Goal: Transaction & Acquisition: Purchase product/service

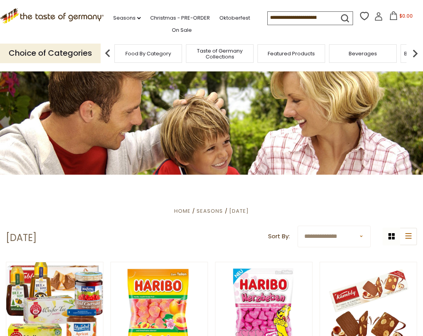
click at [287, 17] on input at bounding box center [301, 17] width 66 height 11
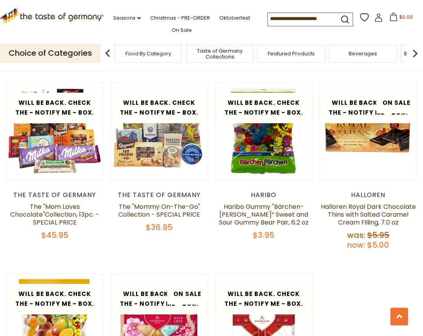
scroll to position [719, 0]
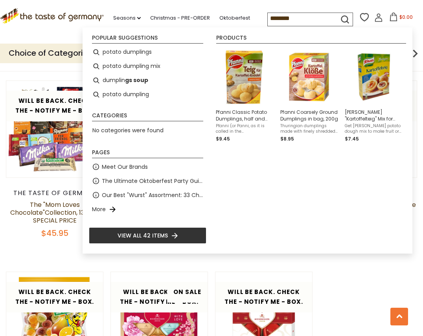
type input "*********"
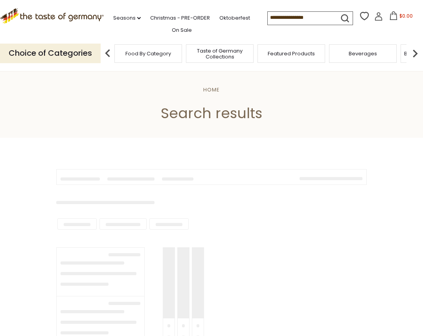
type input "*********"
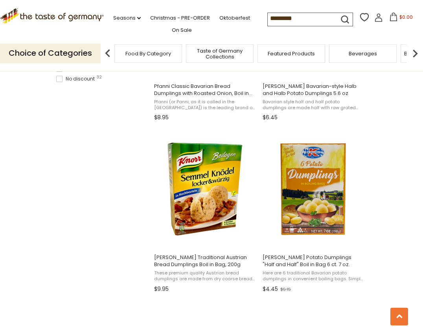
scroll to position [602, 0]
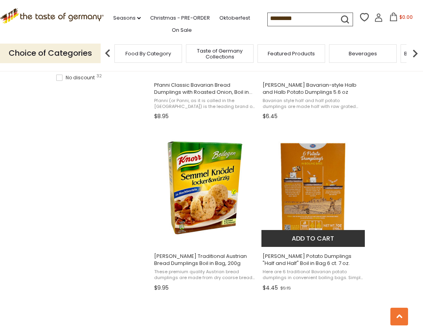
drag, startPoint x: 322, startPoint y: 175, endPoint x: 431, endPoint y: 183, distance: 108.7
click at [305, 171] on img "Dr. Knoll Potato Dumplings" at bounding box center [313, 188] width 104 height 104
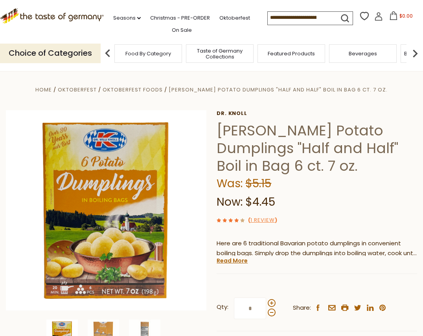
drag, startPoint x: 148, startPoint y: 188, endPoint x: 596, endPoint y: 121, distance: 452.6
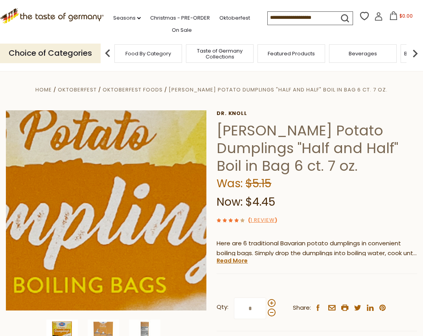
click at [114, 172] on img at bounding box center [106, 210] width 200 height 200
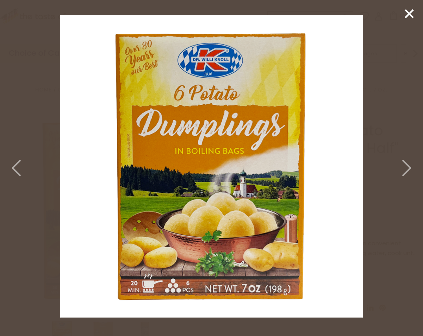
drag, startPoint x: 185, startPoint y: 162, endPoint x: 429, endPoint y: 140, distance: 245.0
click at [405, 12] on icon at bounding box center [409, 14] width 12 height 12
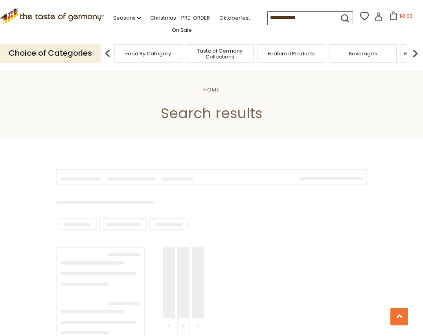
type input "*********"
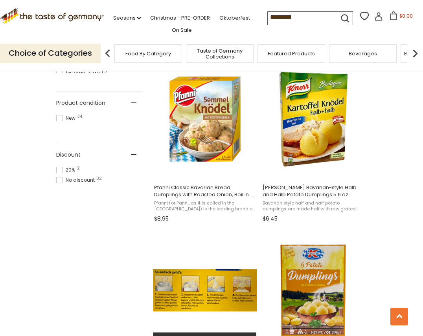
click at [207, 294] on img "Knorr Traditional Austrian Bread Dumplings Boil in Bag, 200g" at bounding box center [205, 291] width 104 height 104
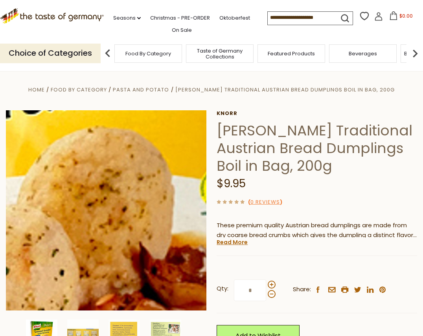
click at [143, 228] on img at bounding box center [106, 210] width 200 height 200
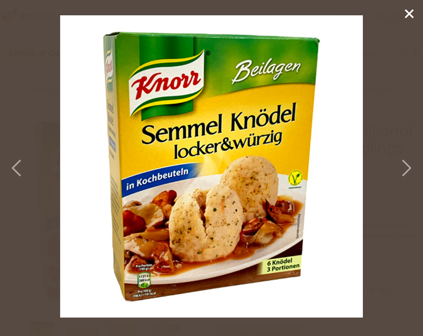
scroll to position [0, 0]
drag, startPoint x: 226, startPoint y: 152, endPoint x: 364, endPoint y: 119, distance: 141.7
drag, startPoint x: 242, startPoint y: 131, endPoint x: 277, endPoint y: 117, distance: 37.6
click at [195, 116] on img at bounding box center [211, 166] width 303 height 303
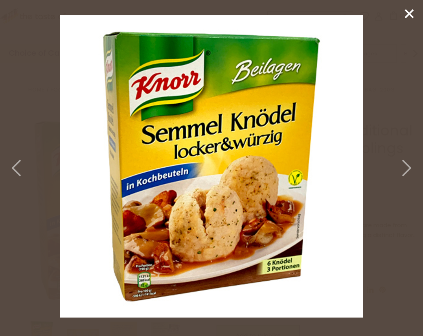
click at [238, 225] on img at bounding box center [211, 166] width 303 height 303
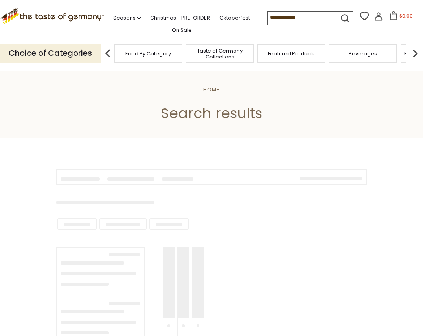
type input "*********"
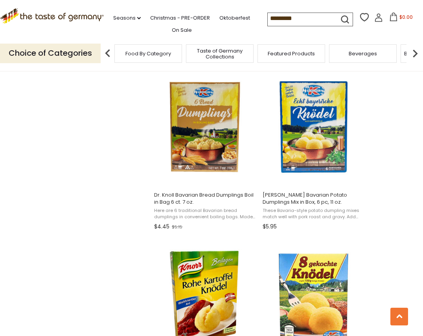
scroll to position [837, 0]
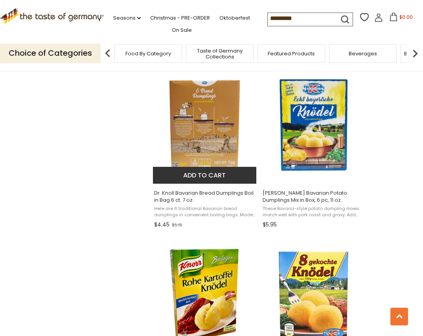
click at [207, 125] on img "Dr. Knoll Bavarian Bread Dumplings Boil in Bag 6 ct. 7 oz." at bounding box center [205, 125] width 104 height 104
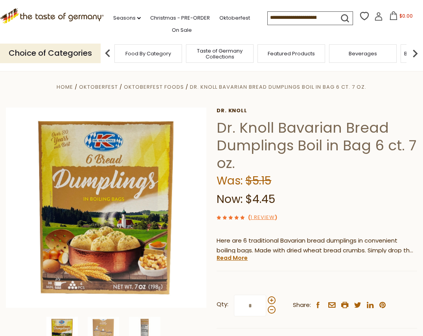
click at [116, 214] on img at bounding box center [106, 208] width 200 height 200
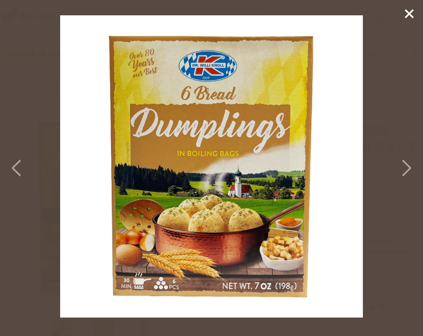
scroll to position [2, 0]
drag, startPoint x: 189, startPoint y: 167, endPoint x: 431, endPoint y: 193, distance: 243.2
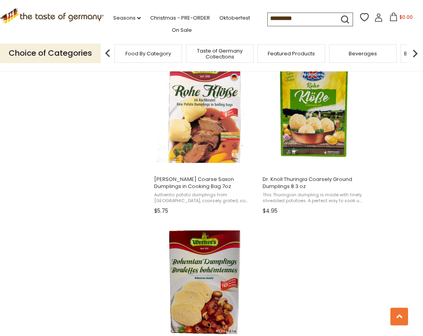
scroll to position [1198, 0]
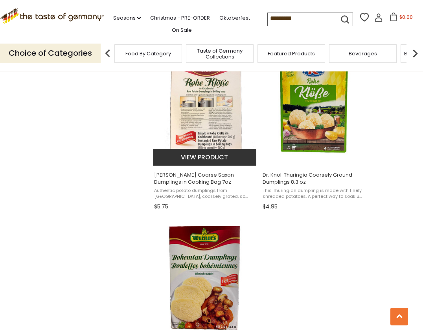
click at [213, 112] on img "Werners Coarse Saxon Dumplings in Cooking Bag 7oz" at bounding box center [205, 107] width 104 height 104
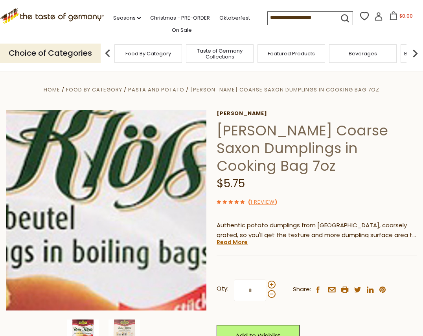
click at [142, 180] on img at bounding box center [106, 210] width 200 height 200
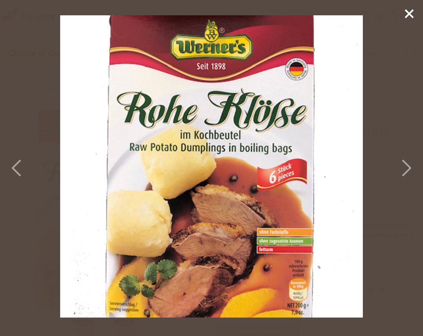
scroll to position [0, 1]
click at [408, 9] on icon at bounding box center [409, 14] width 12 height 12
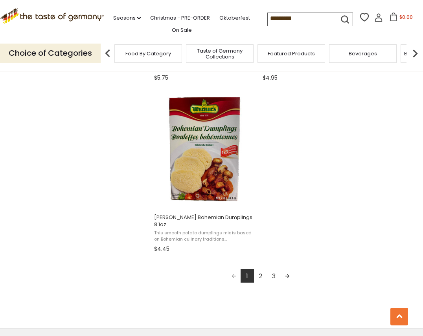
scroll to position [1330, 0]
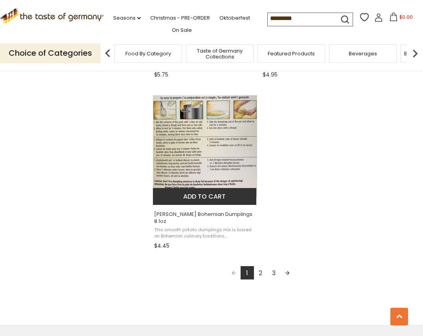
click at [183, 176] on img "Werners Bohemian Dumplings 8.1oz" at bounding box center [205, 146] width 104 height 104
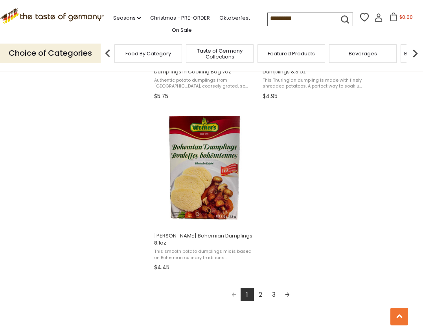
scroll to position [1363, 0]
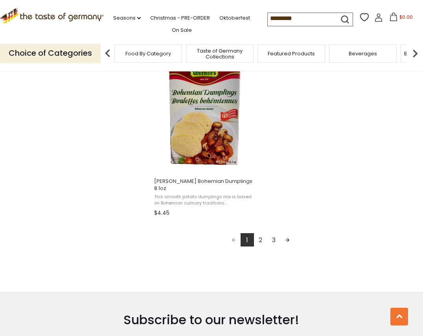
click at [259, 233] on link "2" at bounding box center [260, 239] width 13 height 13
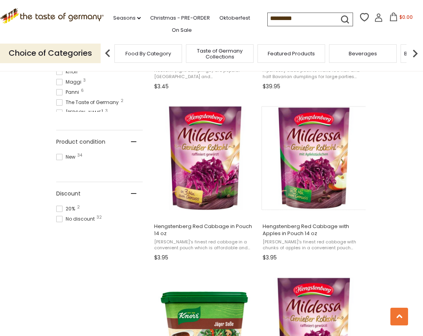
scroll to position [467, 0]
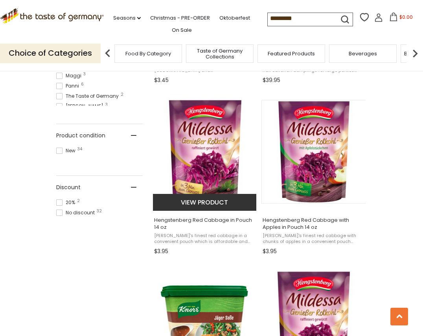
click at [212, 143] on img "Hengstenberg Red Cabbage in Pouch 14 oz" at bounding box center [205, 151] width 104 height 105
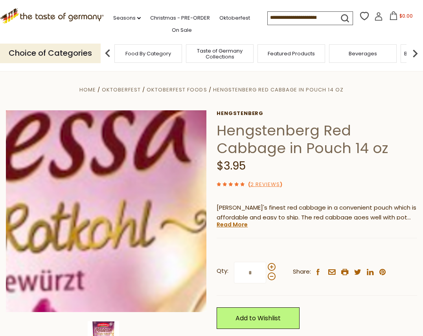
click at [149, 178] on img at bounding box center [106, 211] width 200 height 202
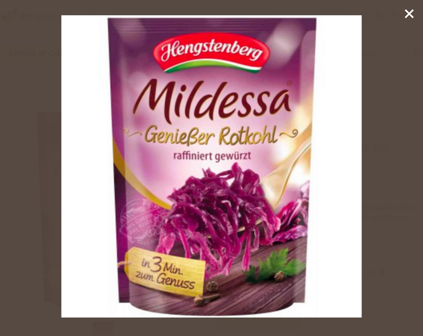
drag, startPoint x: 240, startPoint y: 150, endPoint x: 606, endPoint y: 7, distance: 392.6
drag, startPoint x: 238, startPoint y: 129, endPoint x: 606, endPoint y: 11, distance: 386.0
click at [216, 178] on img at bounding box center [211, 166] width 300 height 303
click at [214, 180] on img at bounding box center [211, 166] width 300 height 303
click at [212, 182] on img at bounding box center [211, 166] width 300 height 303
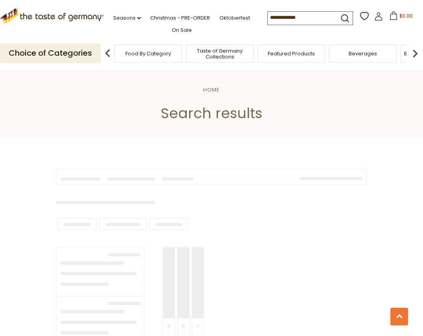
type input "*********"
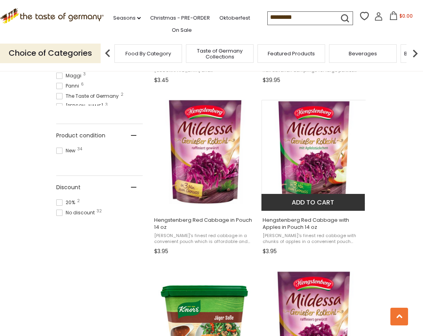
click at [330, 149] on img "Hengstenberg Red Cabbage with Apples in Pouch 14 oz" at bounding box center [313, 152] width 104 height 104
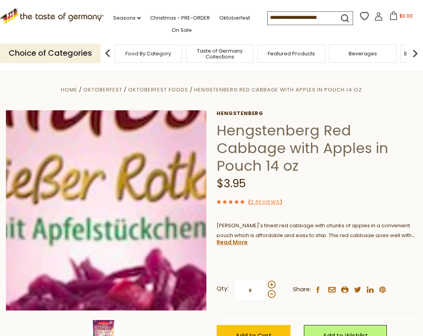
click at [110, 195] on img at bounding box center [106, 210] width 200 height 200
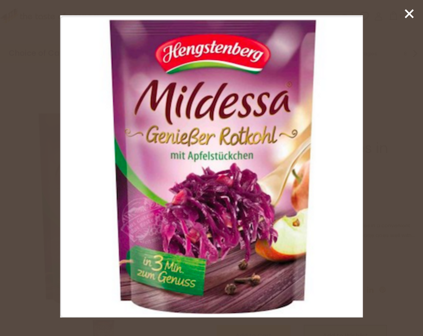
drag, startPoint x: 202, startPoint y: 153, endPoint x: 290, endPoint y: 154, distance: 87.6
click at [327, 153] on img at bounding box center [211, 166] width 303 height 303
drag, startPoint x: 249, startPoint y: 153, endPoint x: 606, endPoint y: 56, distance: 370.2
drag, startPoint x: 236, startPoint y: 139, endPoint x: 606, endPoint y: 63, distance: 377.1
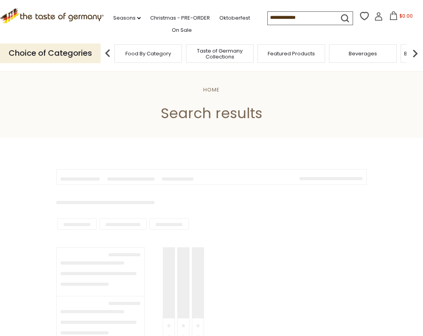
type input "*********"
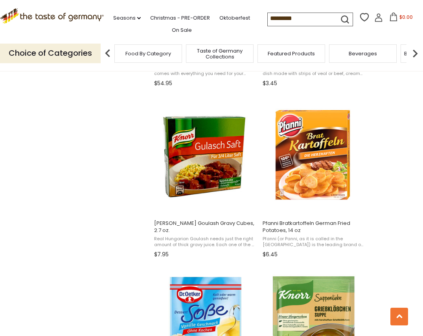
scroll to position [979, 0]
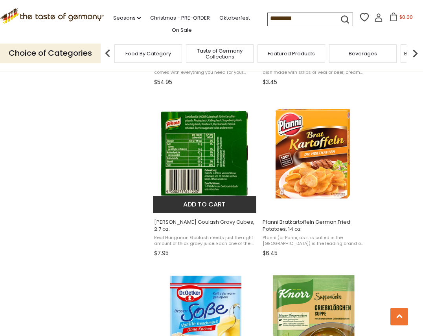
click at [216, 140] on img "Knorr Goulash Gravy Cubes, 2.7 oz." at bounding box center [205, 154] width 104 height 104
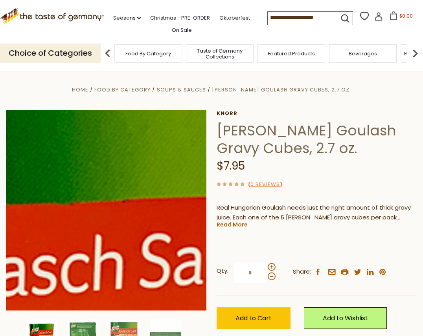
click at [151, 167] on img at bounding box center [106, 210] width 200 height 200
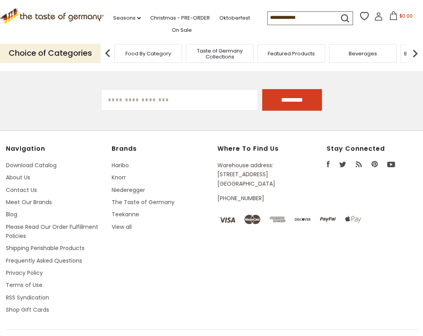
type input "*********"
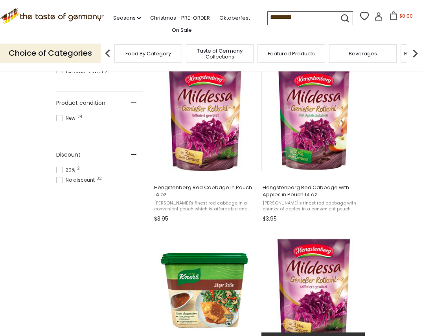
click at [326, 281] on img "Hengstenberg Red Cabbage in Pouch 14 oz - DEAL" at bounding box center [313, 291] width 104 height 105
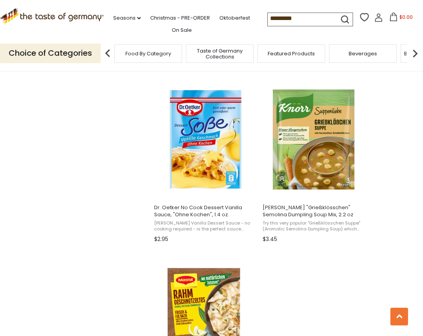
scroll to position [1166, 0]
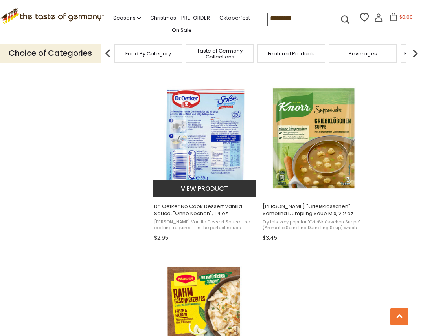
click at [202, 145] on img "Dr. Oetker No Cook Dessert Vanilla Sauce," at bounding box center [205, 138] width 104 height 104
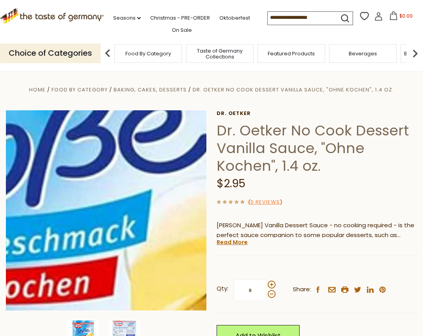
click at [131, 195] on img at bounding box center [106, 210] width 200 height 200
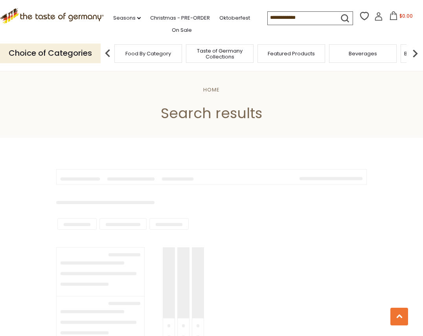
type input "*********"
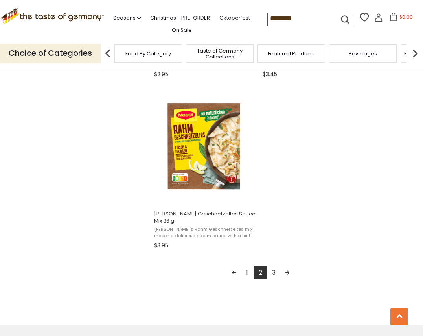
scroll to position [1285, 0]
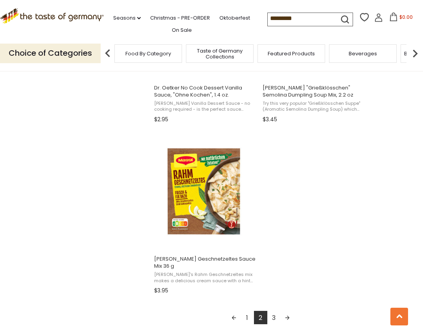
click at [274, 316] on link "3" at bounding box center [273, 317] width 13 height 13
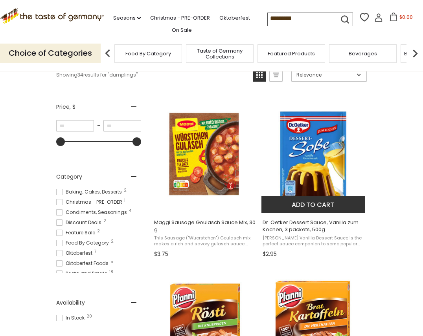
scroll to position [121, 1]
click at [316, 160] on img "Dr. Oetker Dessert Sauce, Vanilla zum Kochen, 3 packets, 500g." at bounding box center [313, 155] width 104 height 104
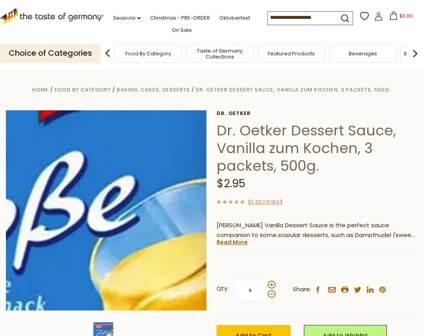
click at [137, 189] on img at bounding box center [106, 210] width 200 height 200
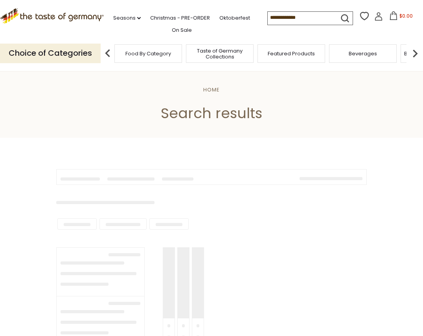
type input "*********"
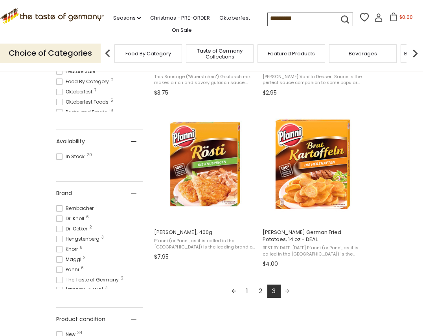
scroll to position [285, 0]
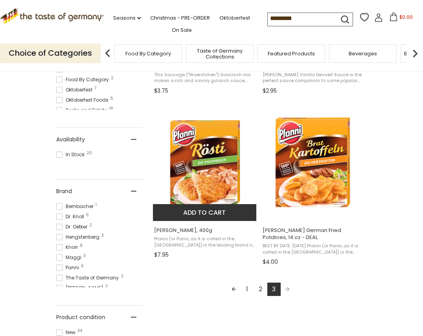
click at [171, 156] on img "Pfanni Roesti, 400g" at bounding box center [205, 162] width 104 height 104
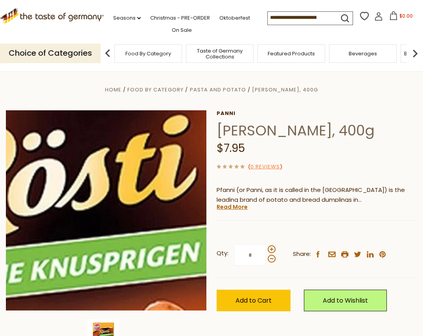
click at [129, 190] on img at bounding box center [106, 210] width 200 height 200
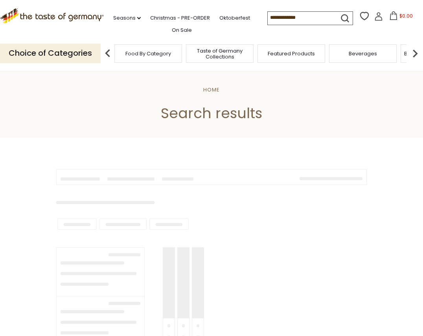
type input "*********"
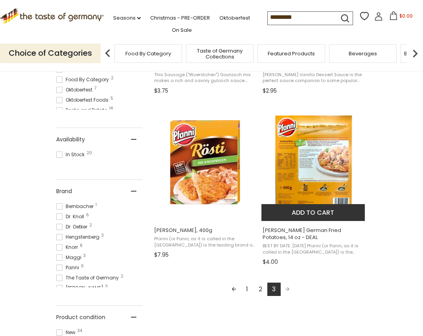
click at [298, 163] on img "Pfanni Bratkartoffeln German Fried Potatoes, 14 oz - DEAL" at bounding box center [313, 162] width 104 height 104
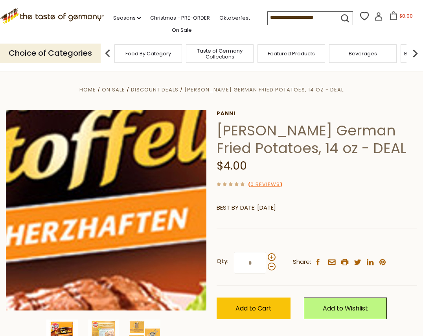
click at [134, 202] on img at bounding box center [106, 210] width 200 height 200
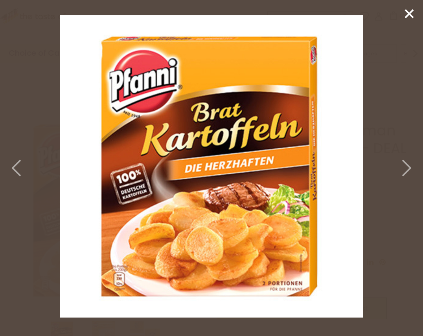
drag, startPoint x: 220, startPoint y: 208, endPoint x: 435, endPoint y: 237, distance: 216.4
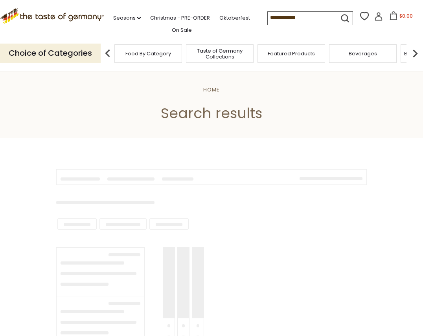
type input "*********"
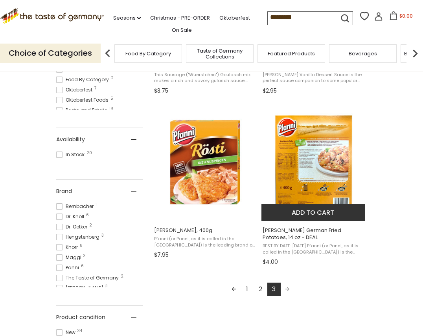
click at [332, 167] on img "Pfanni Bratkartoffeln German Fried Potatoes, 14 oz - DEAL" at bounding box center [313, 162] width 104 height 104
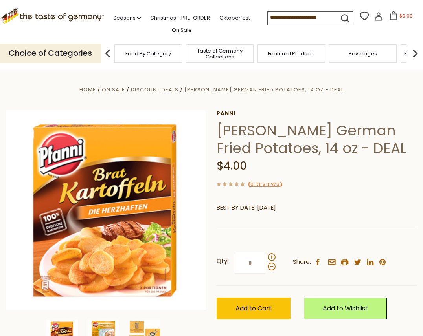
click at [98, 333] on img at bounding box center [103, 335] width 31 height 31
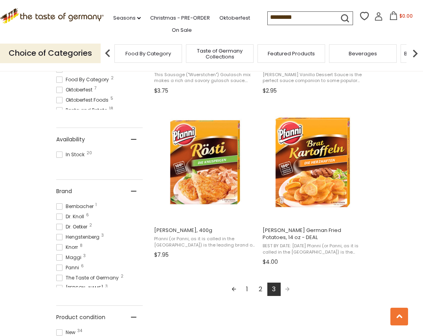
scroll to position [726, 0]
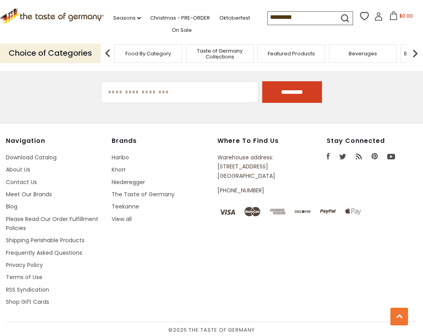
click at [279, 18] on input "*********" at bounding box center [301, 17] width 66 height 11
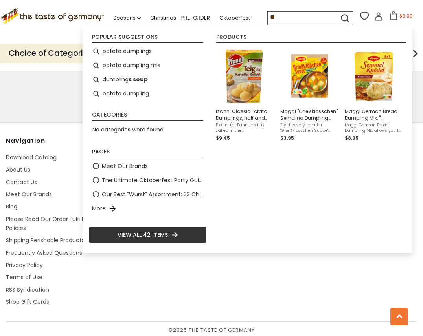
type input "*"
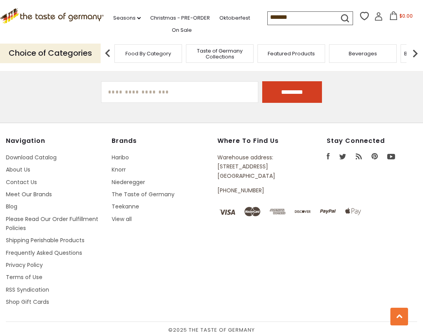
type input "********"
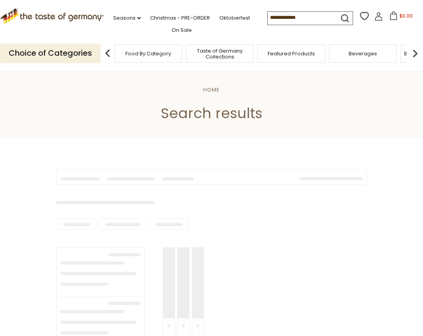
type input "********"
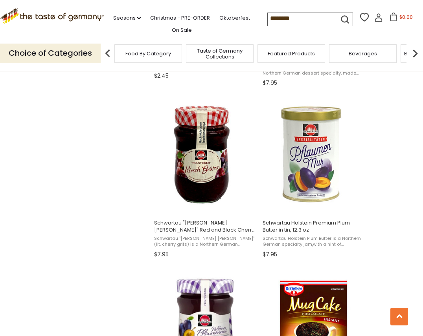
scroll to position [636, 0]
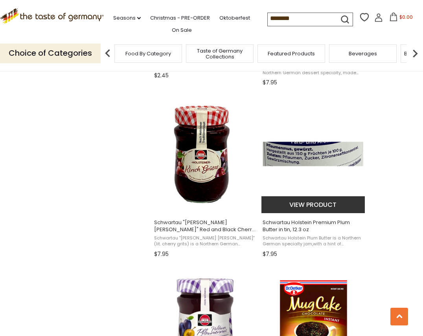
click at [305, 147] on img "Schwartau Holstein Premium Plum Butter in tin, 12.3 oz" at bounding box center [313, 154] width 104 height 104
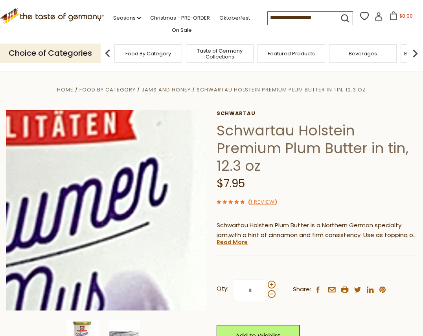
click at [131, 200] on img at bounding box center [106, 210] width 200 height 200
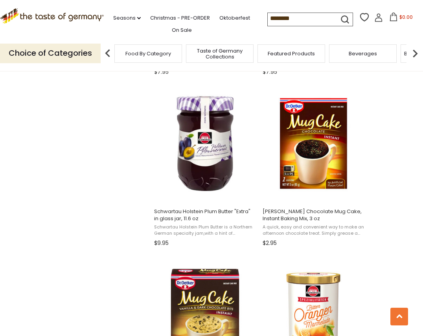
scroll to position [812, 0]
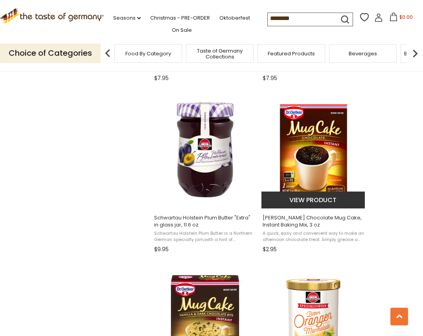
click at [310, 141] on img "Dr. Oetker Chocolate Mug Cake, Instant Baking Mix, 3 oz" at bounding box center [313, 150] width 104 height 104
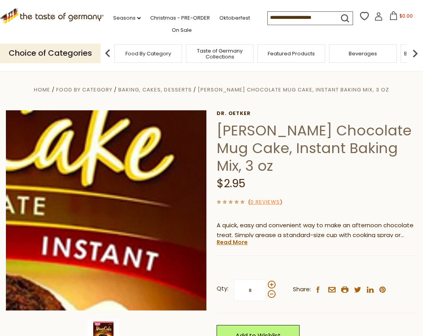
click at [156, 181] on img at bounding box center [106, 210] width 200 height 200
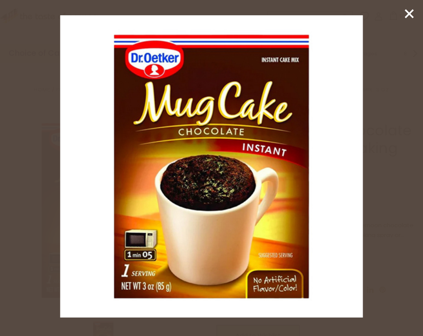
drag, startPoint x: 236, startPoint y: 185, endPoint x: 429, endPoint y: 178, distance: 192.7
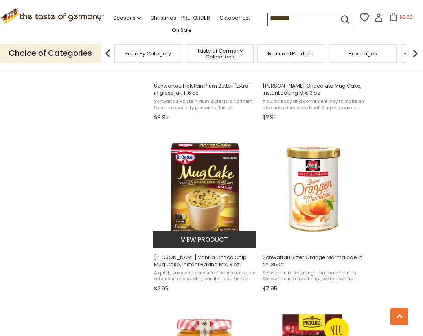
scroll to position [944, 0]
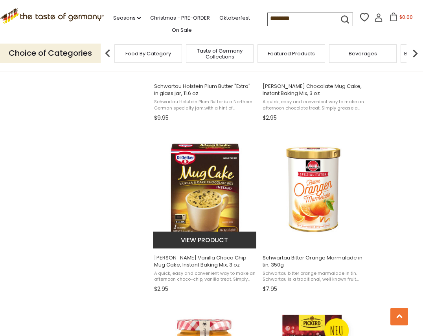
click at [229, 202] on img "Dr. Oetker Vanilla Choco Chip Mug Cake, Instant Baking Mix, 3 oz" at bounding box center [205, 190] width 104 height 104
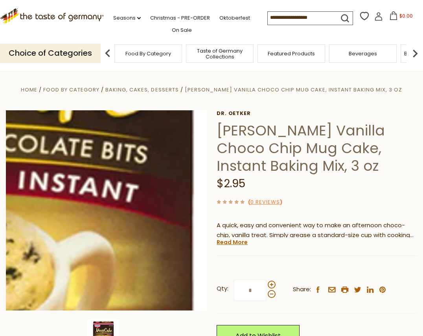
click at [165, 215] on img at bounding box center [106, 210] width 200 height 200
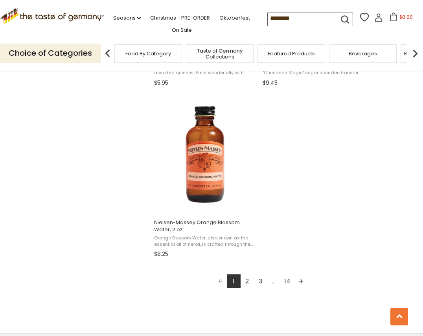
scroll to position [1323, 0]
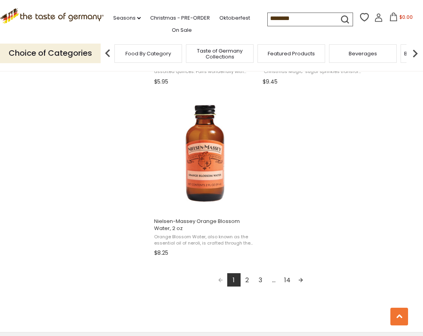
click at [247, 277] on link "2" at bounding box center [246, 280] width 13 height 13
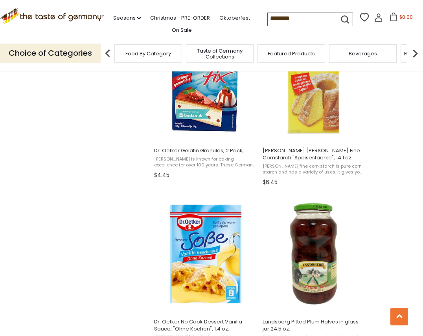
scroll to position [709, 0]
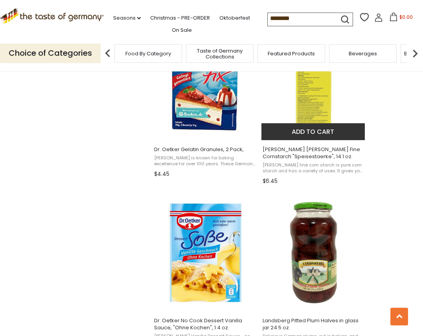
click at [296, 113] on img "Dr. Oetker Gustin Fine Cornstarch" at bounding box center [313, 81] width 104 height 104
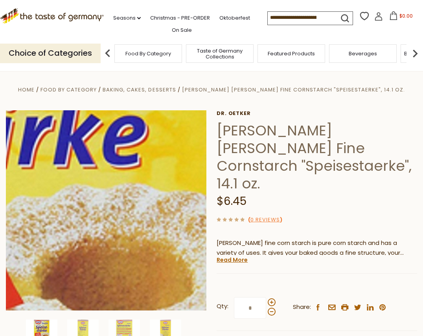
click at [136, 196] on img at bounding box center [106, 210] width 200 height 200
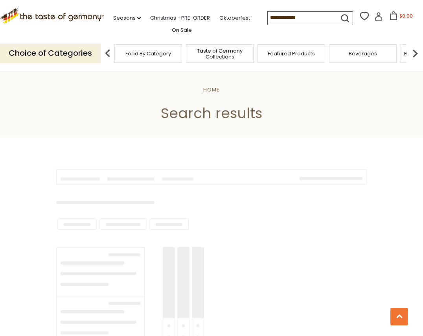
type input "********"
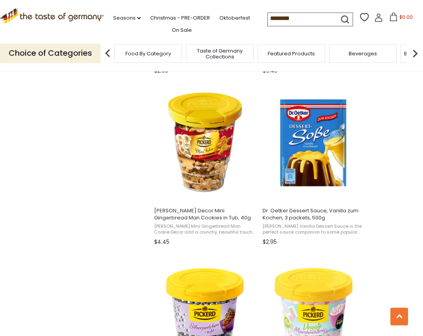
scroll to position [991, 0]
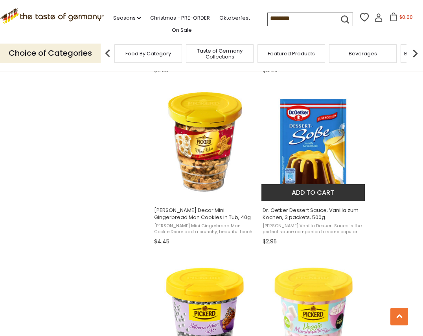
click at [310, 143] on img "Dr. Oetker Dessert Sauce, Vanilla zum Kochen, 3 packets, 500g." at bounding box center [313, 142] width 104 height 104
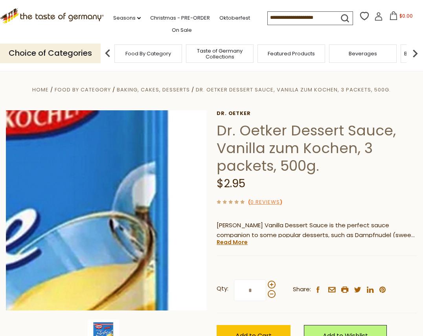
click at [169, 178] on img at bounding box center [106, 210] width 200 height 200
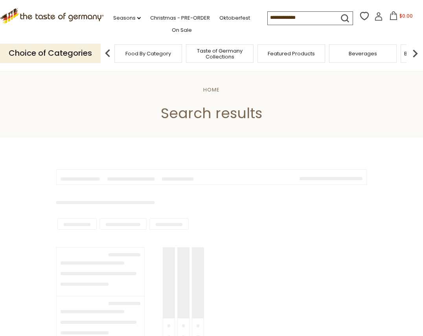
type input "********"
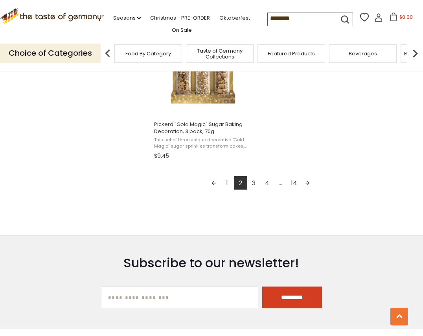
scroll to position [1421, 0]
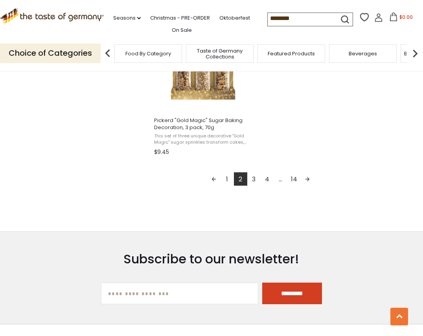
click at [255, 180] on link "3" at bounding box center [253, 179] width 13 height 13
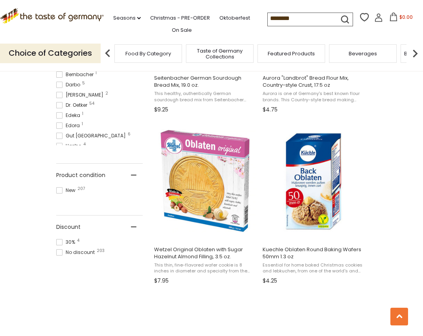
scroll to position [439, 0]
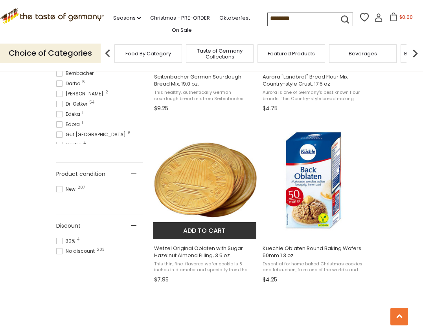
click at [209, 157] on img "Wetzel Original Oblaten with Sugar Hazelnut Almond Filling, 3.5 oz." at bounding box center [205, 180] width 104 height 104
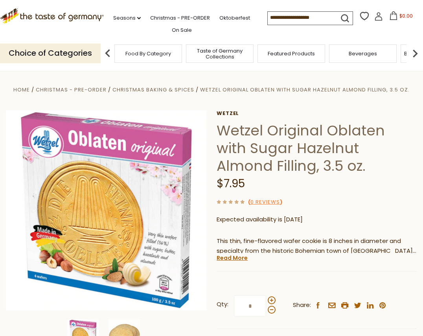
click at [209, 157] on div "Home Christmas - PRE-ORDER Christmas Baking & Spices Wetzel Original Oblaten wi…" at bounding box center [211, 233] width 423 height 296
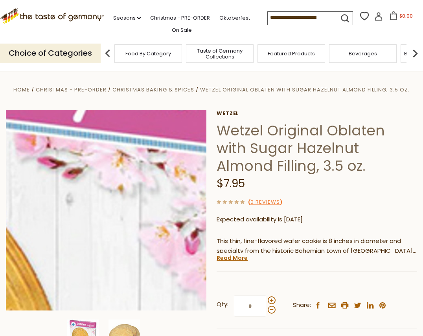
click at [168, 172] on img at bounding box center [106, 210] width 200 height 200
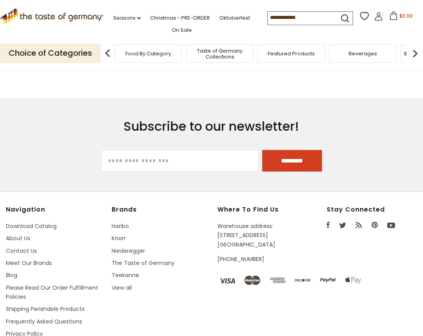
type input "********"
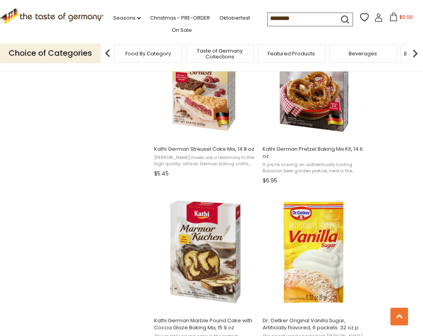
scroll to position [911, 0]
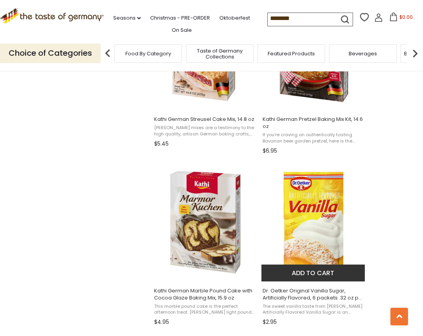
drag, startPoint x: 301, startPoint y: 213, endPoint x: 296, endPoint y: 211, distance: 5.0
click at [301, 213] on img "Dr. Oetker Original Vanilla Sugar, Artificially Flavored, 6 packets .32 oz per …" at bounding box center [313, 223] width 104 height 104
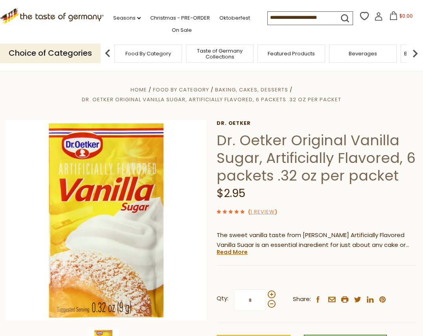
drag, startPoint x: 138, startPoint y: 212, endPoint x: 223, endPoint y: 191, distance: 87.4
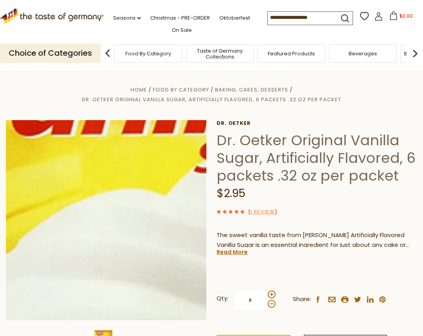
click at [97, 222] on img at bounding box center [106, 220] width 200 height 200
